Goal: Transaction & Acquisition: Purchase product/service

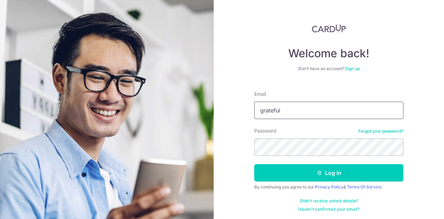
type input "grateful24752@gmail.com"
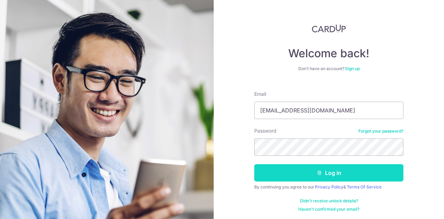
click at [314, 175] on button "Log in" at bounding box center [328, 172] width 149 height 17
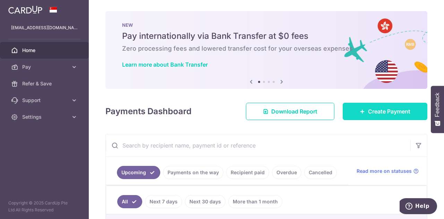
click at [363, 108] on link "Create Payment" at bounding box center [385, 111] width 85 height 17
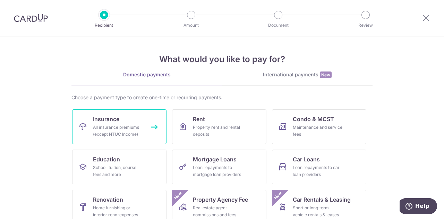
click at [151, 128] on link "Insurance All insurance premiums (except NTUC Income)" at bounding box center [119, 126] width 94 height 35
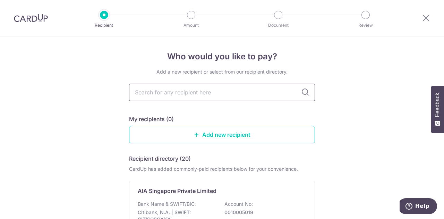
click at [232, 96] on input "text" at bounding box center [222, 92] width 186 height 17
click at [303, 94] on icon at bounding box center [305, 92] width 8 height 8
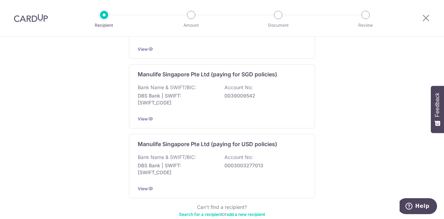
scroll to position [724, 0]
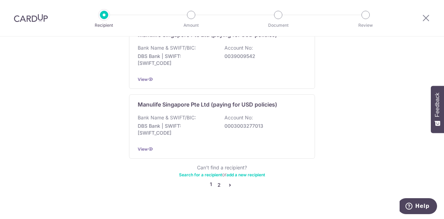
click at [216, 181] on link "2" at bounding box center [219, 185] width 8 height 8
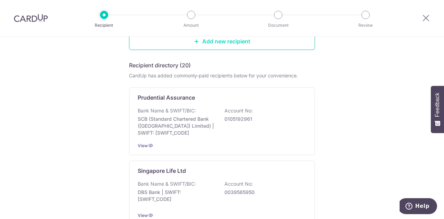
scroll to position [94, 0]
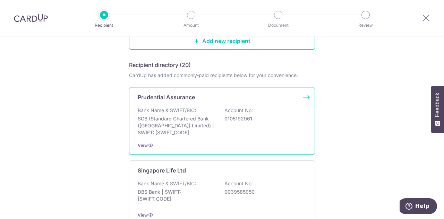
click at [174, 119] on p "SCB (Standard Chartered Bank (Singapore) Limited) | SWIFT: SCBLSG22XXX" at bounding box center [177, 125] width 78 height 21
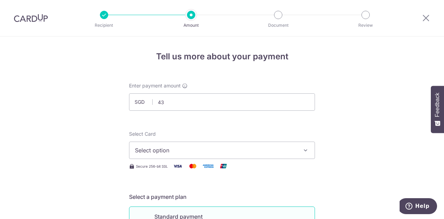
type input "4"
type input "998.00"
click at [303, 152] on icon "button" at bounding box center [305, 150] width 7 height 7
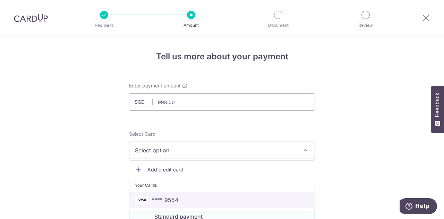
click at [171, 200] on span "**** 9554" at bounding box center [165, 200] width 27 height 8
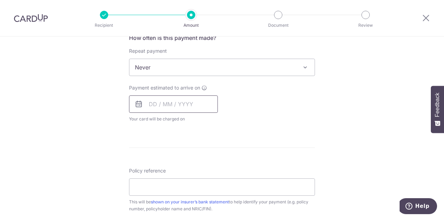
scroll to position [271, 0]
click at [150, 106] on input "text" at bounding box center [173, 103] width 89 height 17
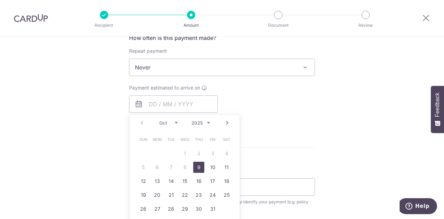
click at [199, 167] on link "9" at bounding box center [198, 167] width 11 height 11
type input "[DATE]"
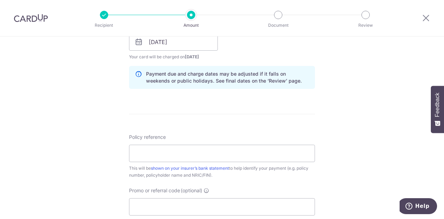
scroll to position [334, 0]
click at [188, 152] on input "Policy reference" at bounding box center [222, 152] width 186 height 17
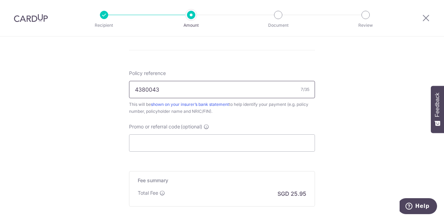
scroll to position [397, 0]
type input "4380043"
click at [192, 140] on input "Promo or referral code (optional)" at bounding box center [222, 142] width 186 height 17
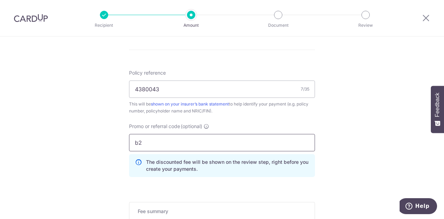
type input "b"
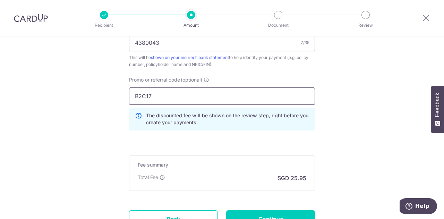
scroll to position [446, 0]
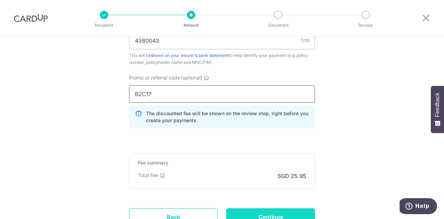
type input "B2C17"
click at [260, 215] on input "Continue" at bounding box center [270, 216] width 89 height 17
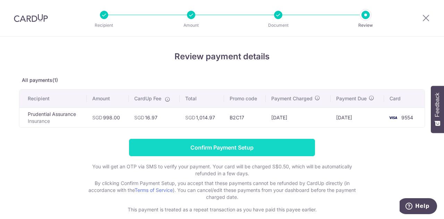
click at [208, 143] on input "Confirm Payment Setup" at bounding box center [222, 147] width 186 height 17
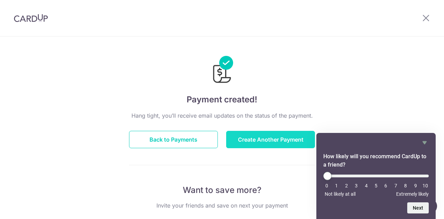
click at [248, 139] on button "Create Another Payment" at bounding box center [270, 139] width 89 height 17
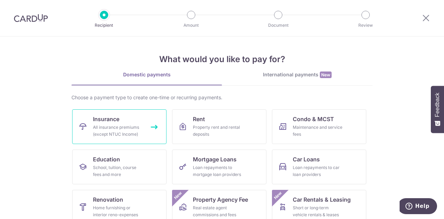
click at [131, 129] on div "All insurance premiums (except NTUC Income)" at bounding box center [118, 131] width 50 height 14
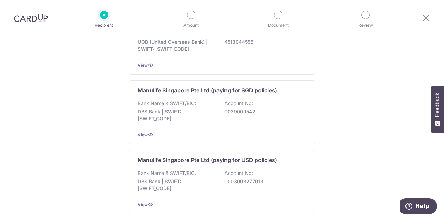
scroll to position [724, 0]
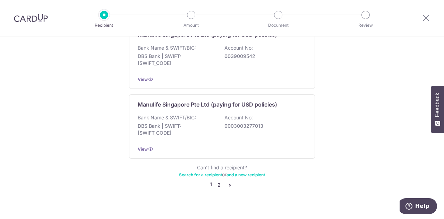
click at [217, 181] on link "2" at bounding box center [219, 185] width 8 height 8
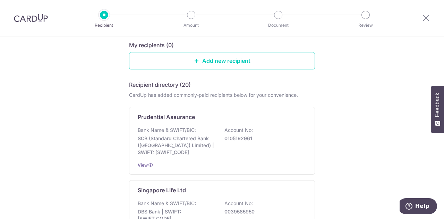
scroll to position [80, 0]
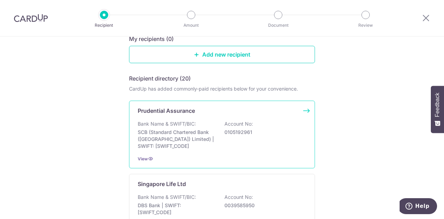
click at [191, 147] on p "SCB (Standard Chartered Bank (Singapore) Limited) | SWIFT: SCBLSG22XXX" at bounding box center [177, 139] width 78 height 21
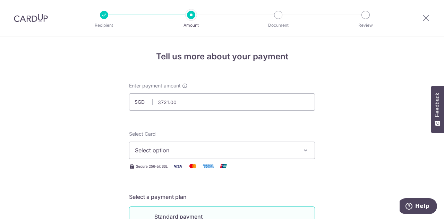
type input "3,721.00"
click at [285, 150] on span "Select option" at bounding box center [216, 150] width 162 height 8
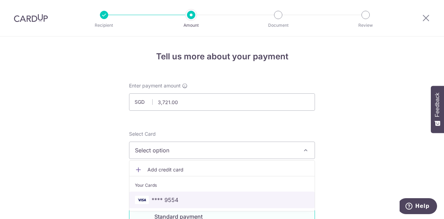
click at [178, 202] on span "**** 9554" at bounding box center [222, 200] width 174 height 8
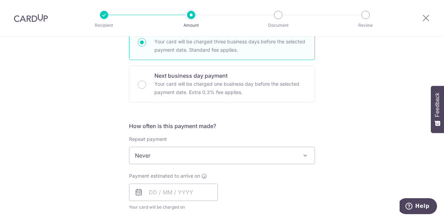
scroll to position [232, 0]
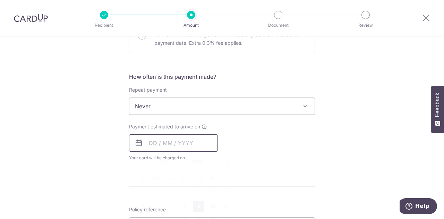
click at [166, 145] on input "text" at bounding box center [173, 142] width 89 height 17
click at [194, 203] on link "9" at bounding box center [198, 205] width 11 height 11
type input "[DATE]"
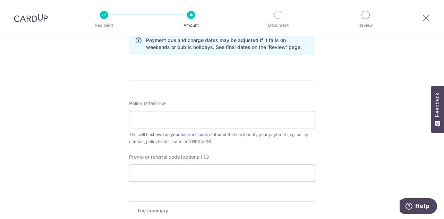
scroll to position [380, 0]
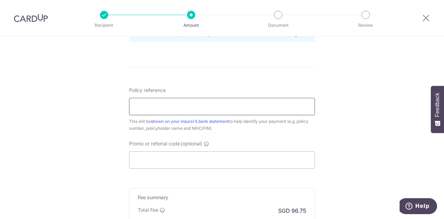
click at [214, 106] on input "Policy reference" at bounding box center [222, 106] width 186 height 17
type input "43800452"
click at [163, 157] on input "Promo or referral code (optional)" at bounding box center [222, 159] width 186 height 17
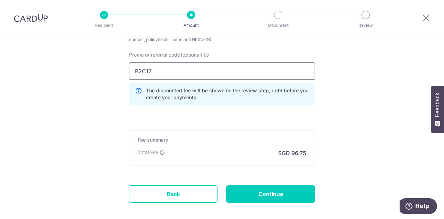
scroll to position [470, 0]
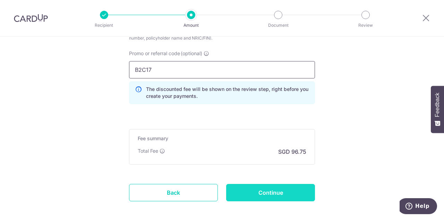
type input "B2C17"
click at [250, 188] on input "Continue" at bounding box center [270, 192] width 89 height 17
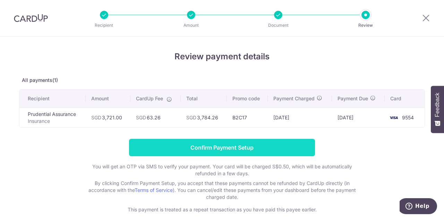
click at [239, 143] on input "Confirm Payment Setup" at bounding box center [222, 147] width 186 height 17
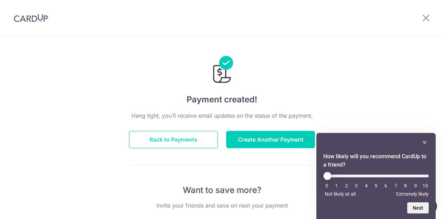
click at [185, 136] on button "Back to Payments" at bounding box center [173, 139] width 89 height 17
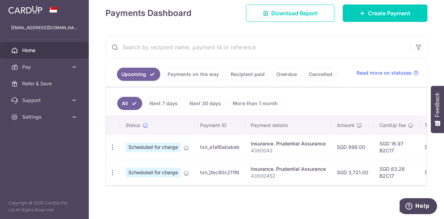
scroll to position [99, 0]
click at [273, 147] on p "4380043" at bounding box center [288, 150] width 75 height 7
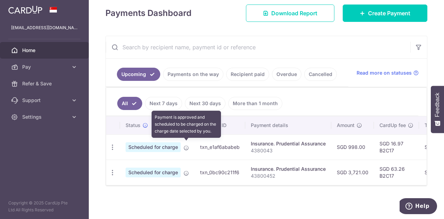
click at [187, 145] on icon at bounding box center [186, 148] width 6 height 6
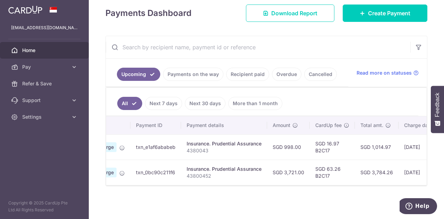
scroll to position [0, 0]
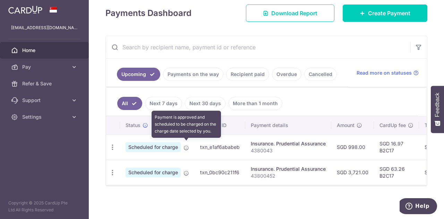
click at [185, 145] on icon at bounding box center [186, 148] width 6 height 6
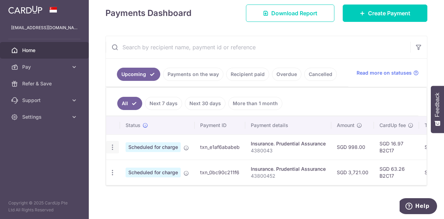
click at [111, 144] on icon "button" at bounding box center [112, 147] width 7 height 7
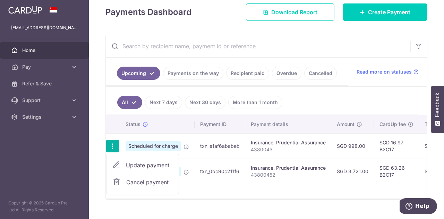
click at [139, 161] on span "Update payment" at bounding box center [149, 165] width 47 height 8
radio input "true"
type input "998.00"
type input "09/10/2025"
type input "4380043"
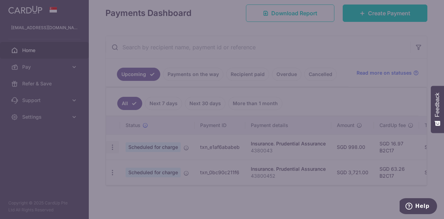
type input "B2C17"
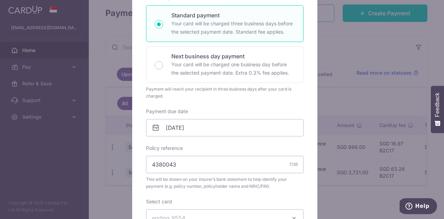
scroll to position [134, 0]
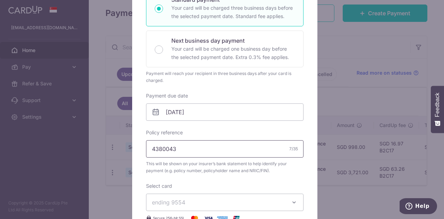
click at [176, 142] on input "4380043" at bounding box center [224, 148] width 157 height 17
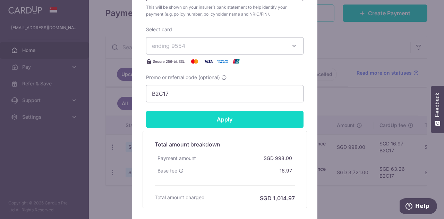
scroll to position [290, 0]
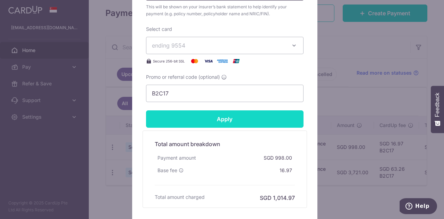
type input "43800443"
click at [224, 118] on input "Apply" at bounding box center [224, 118] width 157 height 17
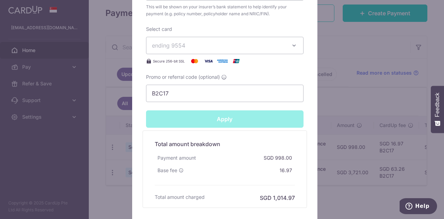
type input "Successfully Applied"
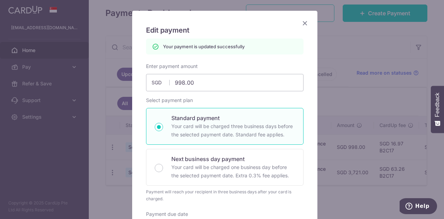
scroll to position [0, 0]
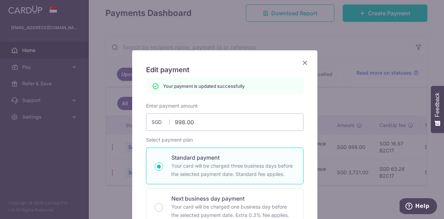
click at [303, 59] on icon "Close" at bounding box center [305, 62] width 8 height 9
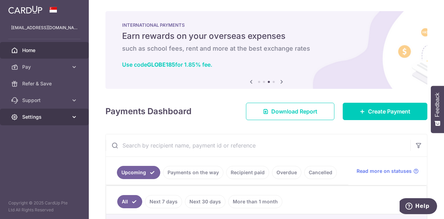
click at [53, 117] on span "Settings" at bounding box center [45, 116] width 46 height 7
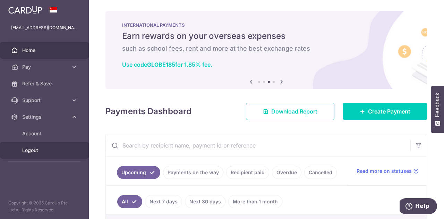
click at [36, 155] on link "Logout" at bounding box center [44, 150] width 89 height 17
